Goal: Transaction & Acquisition: Obtain resource

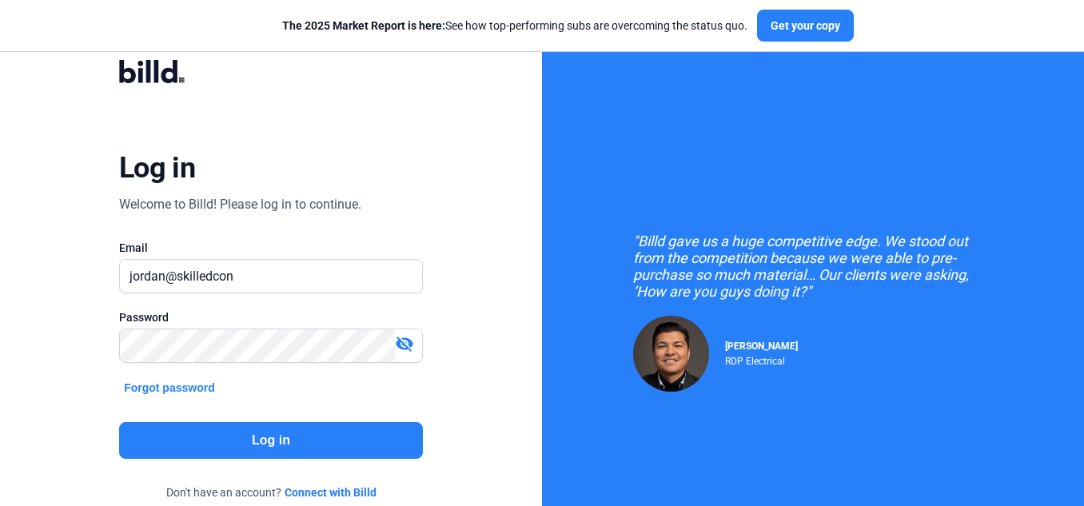
type input "[PERSON_NAME][EMAIL_ADDRESS][DOMAIN_NAME]"
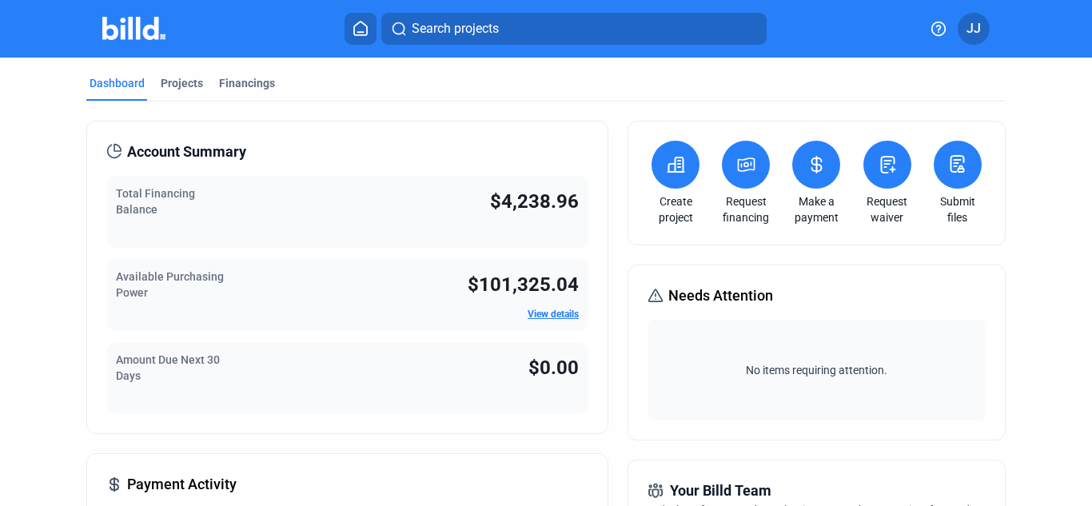
click at [736, 162] on icon at bounding box center [746, 164] width 20 height 19
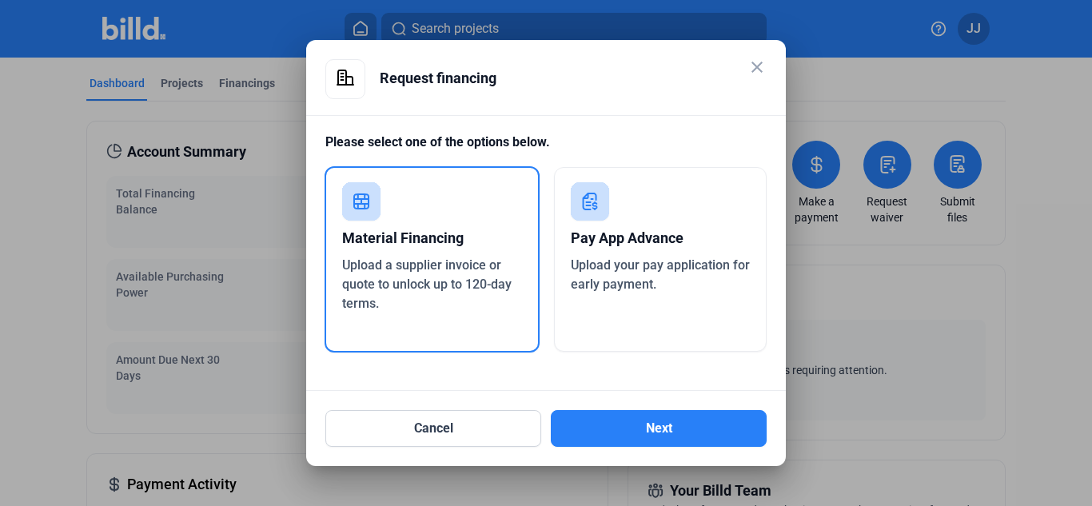
click at [505, 209] on div "Material Financing Upload a supplier invoice or quote to unlock up to 120-day t…" at bounding box center [432, 259] width 215 height 186
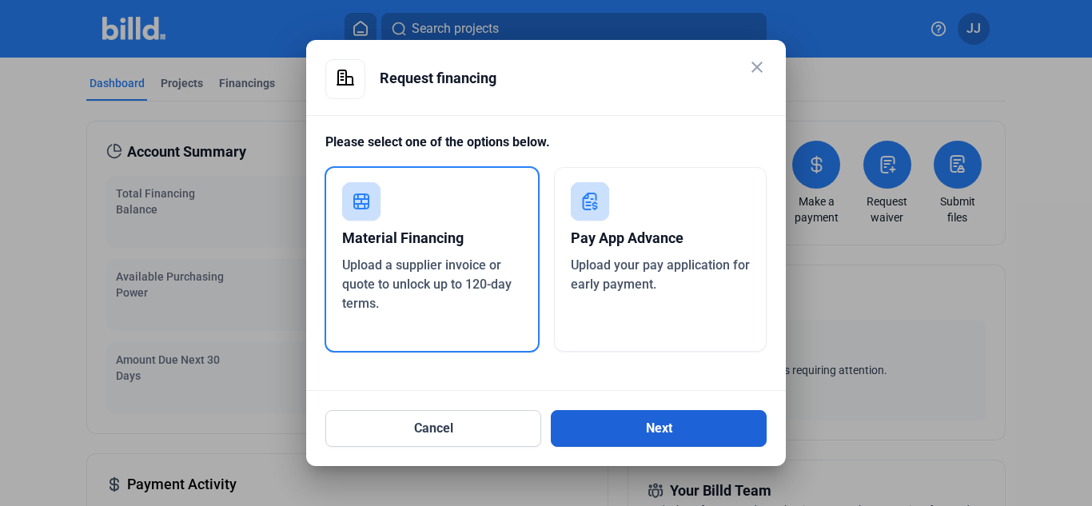
click at [622, 420] on button "Next" at bounding box center [659, 428] width 216 height 37
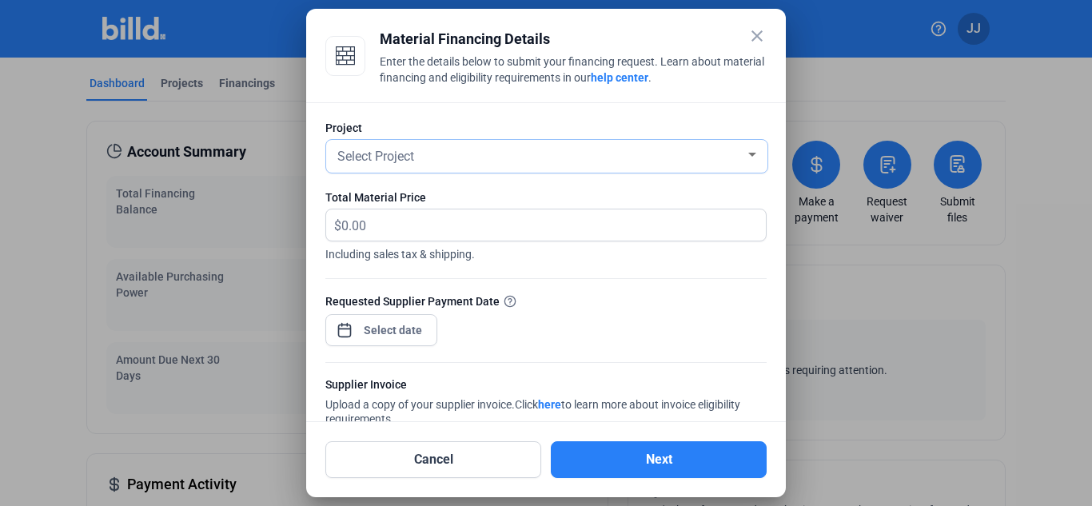
click at [579, 157] on div "Select Project" at bounding box center [539, 155] width 411 height 22
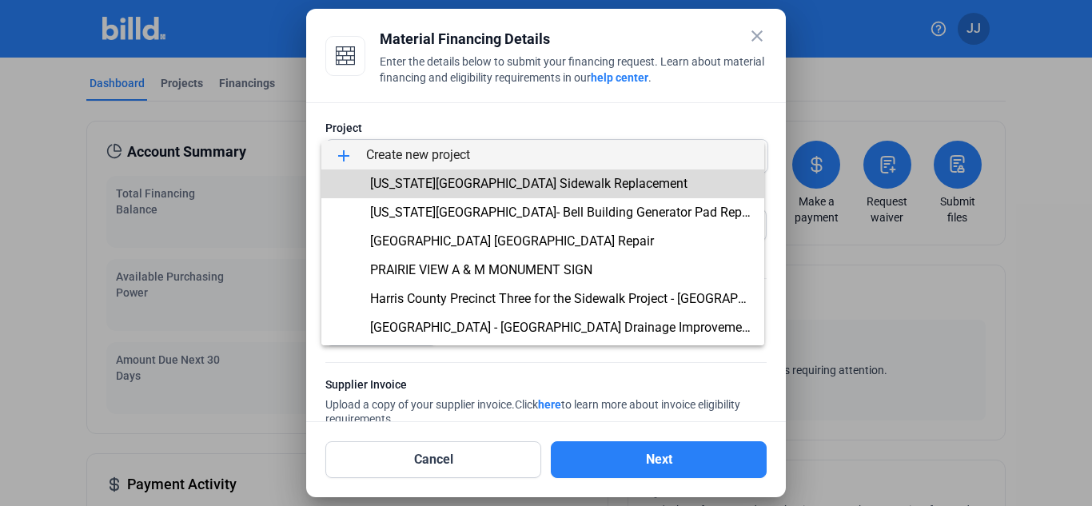
click at [575, 182] on span "[US_STATE][GEOGRAPHIC_DATA] Sidewalk Replacement" at bounding box center [528, 183] width 317 height 15
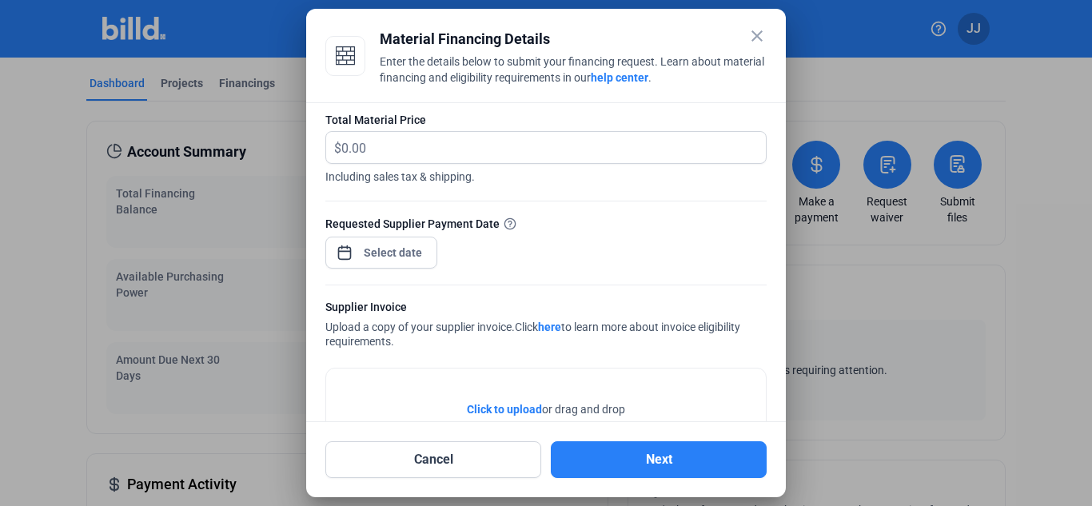
scroll to position [63, 0]
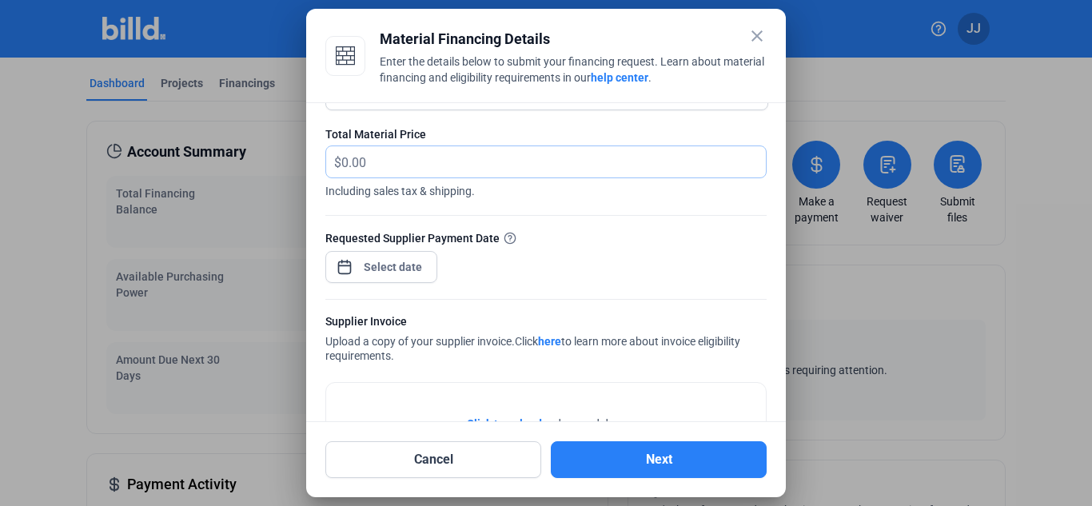
click at [382, 168] on input "text" at bounding box center [553, 161] width 424 height 31
type input "9,375.00"
click at [555, 217] on form "Project [US_STATE][GEOGRAPHIC_DATA] Sidewalk Replacement Total Material Price $…" at bounding box center [545, 303] width 441 height 493
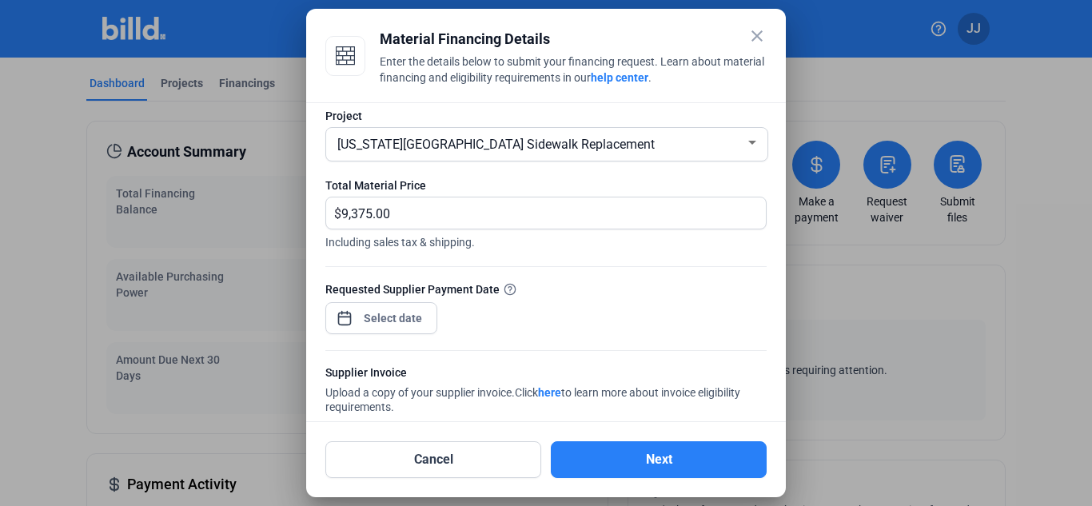
scroll to position [0, 0]
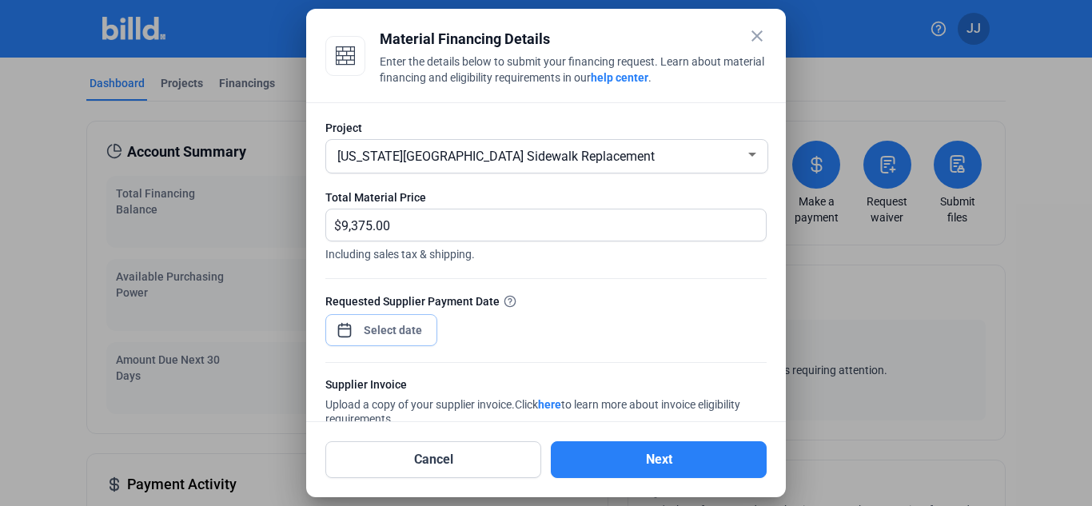
click at [405, 325] on div "close Material Financing Details Enter the details below to submit your financi…" at bounding box center [546, 253] width 1092 height 506
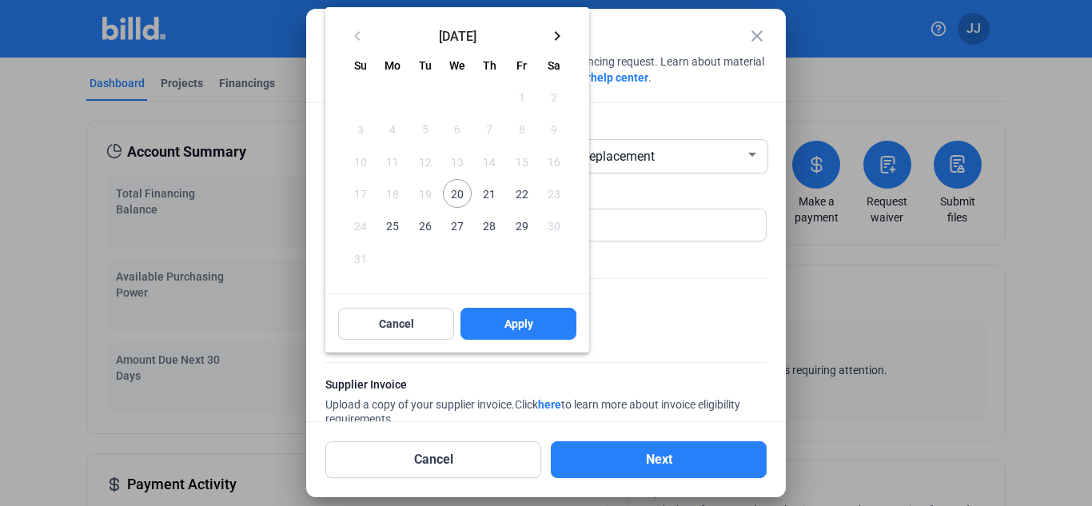
click at [488, 192] on span "21" at bounding box center [489, 193] width 29 height 29
click at [505, 325] on span "Apply" at bounding box center [518, 324] width 29 height 16
type input "[DATE]"
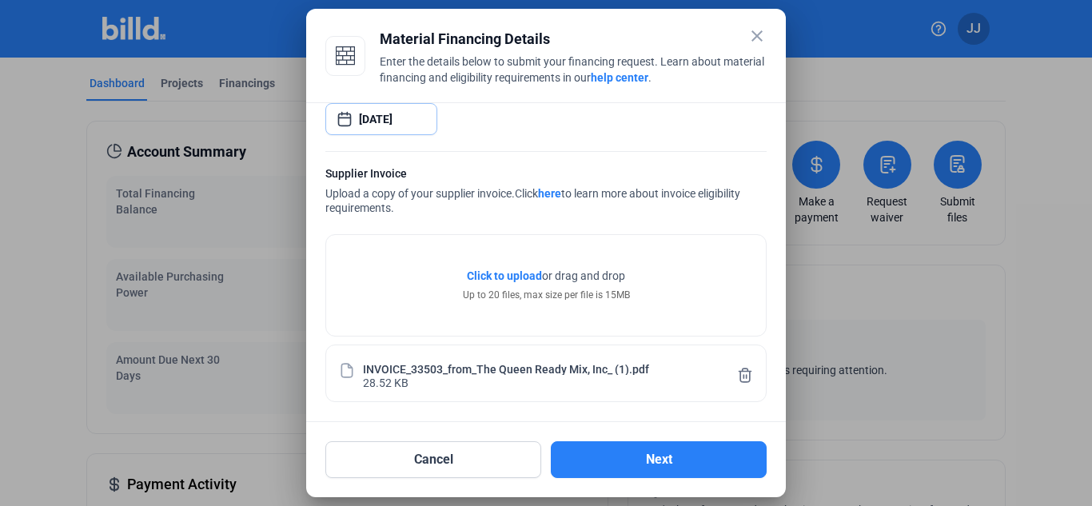
scroll to position [213, 0]
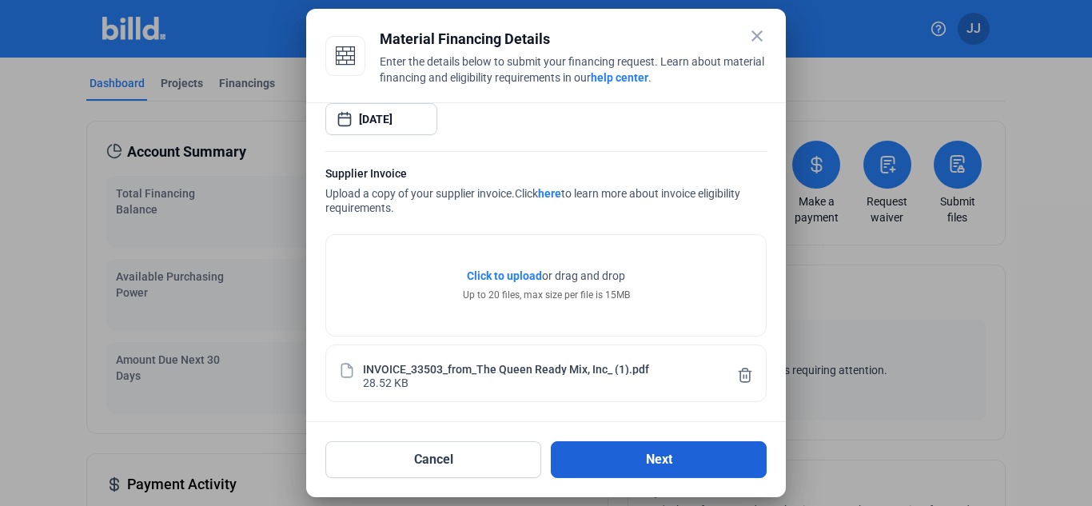
click at [631, 462] on button "Next" at bounding box center [659, 459] width 216 height 37
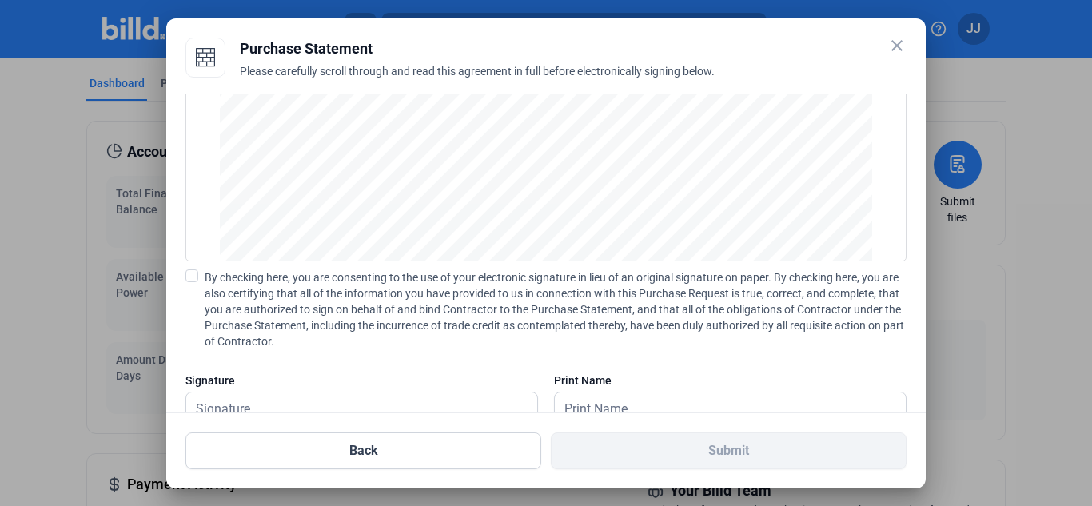
scroll to position [148, 0]
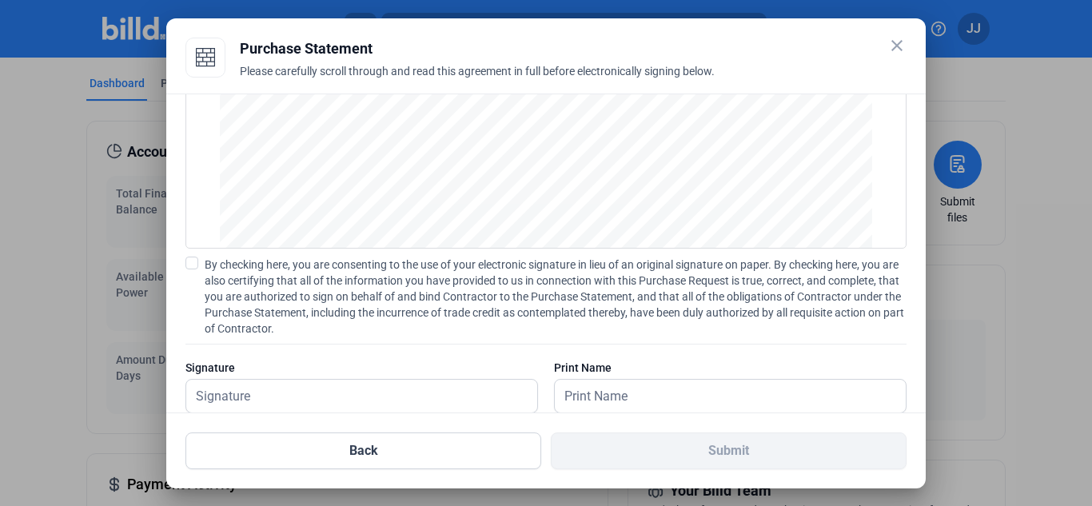
click at [192, 260] on span at bounding box center [191, 263] width 13 height 13
click at [0, 0] on input "By checking here, you are consenting to the use of your electronic signature in…" at bounding box center [0, 0] width 0 height 0
click at [264, 390] on input "text" at bounding box center [361, 396] width 351 height 33
type input "[PERSON_NAME]"
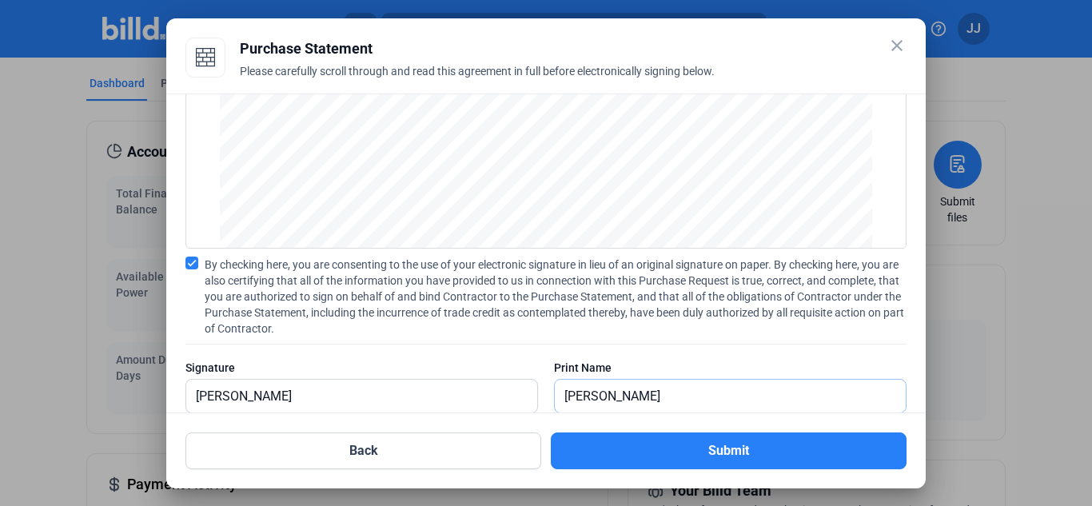
type input "[PERSON_NAME]"
click at [480, 317] on span "By checking here, you are consenting to the use of your electronic signature in…" at bounding box center [556, 297] width 702 height 80
click at [0, 0] on input "By checking here, you are consenting to the use of your electronic signature in…" at bounding box center [0, 0] width 0 height 0
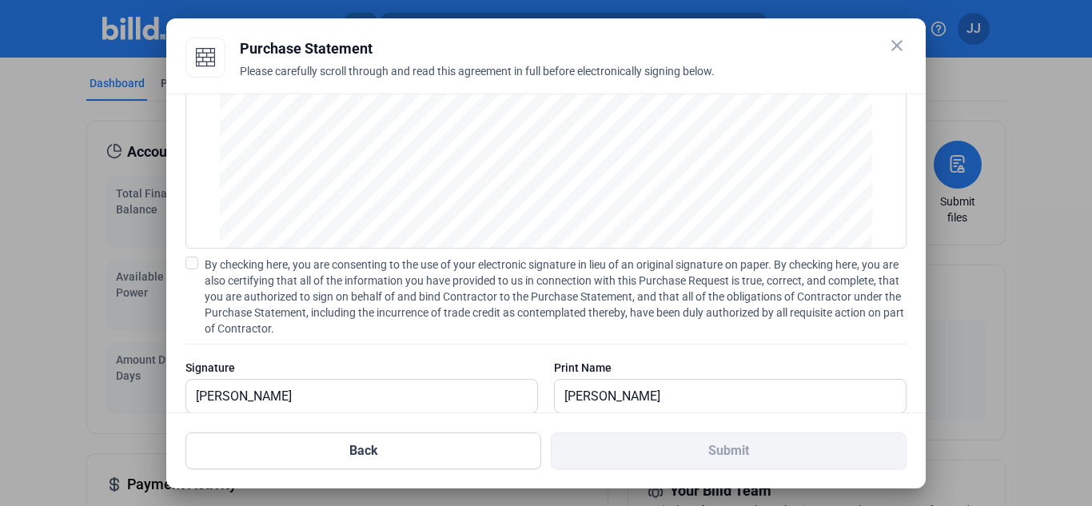
click at [480, 317] on span "By checking here, you are consenting to the use of your electronic signature in…" at bounding box center [556, 297] width 702 height 80
click at [0, 0] on input "By checking here, you are consenting to the use of your electronic signature in…" at bounding box center [0, 0] width 0 height 0
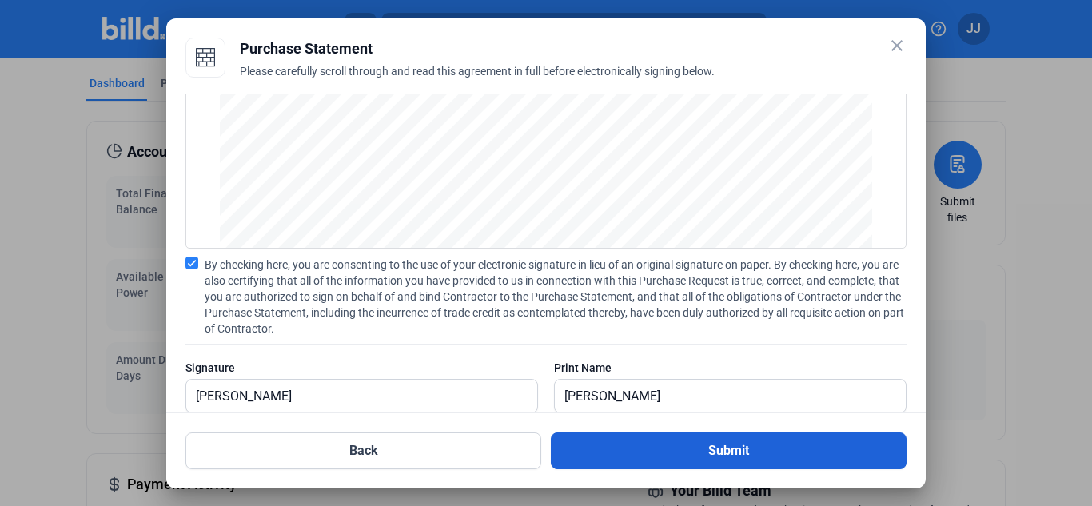
click at [692, 445] on button "Submit" at bounding box center [729, 450] width 356 height 37
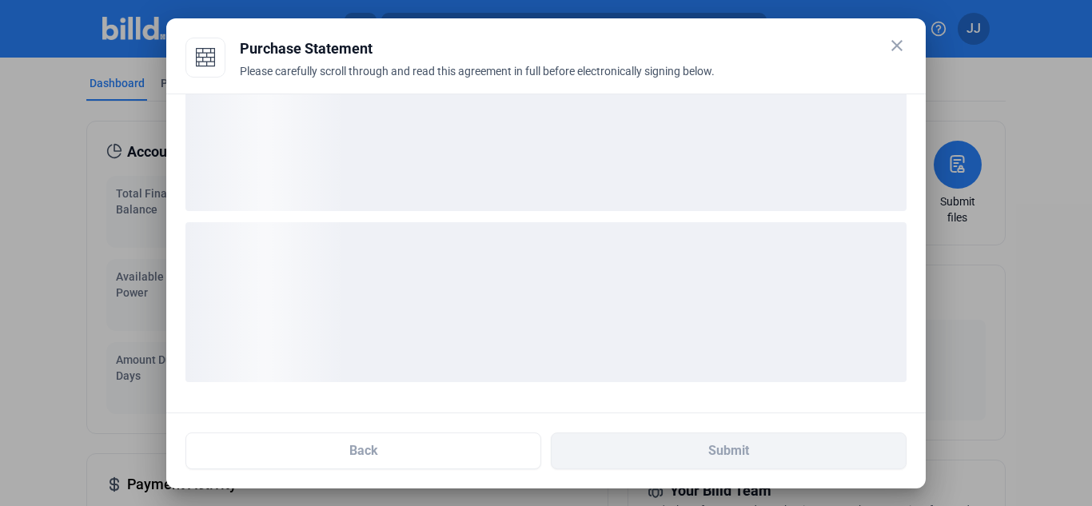
scroll to position [60, 0]
